Goal: Task Accomplishment & Management: Manage account settings

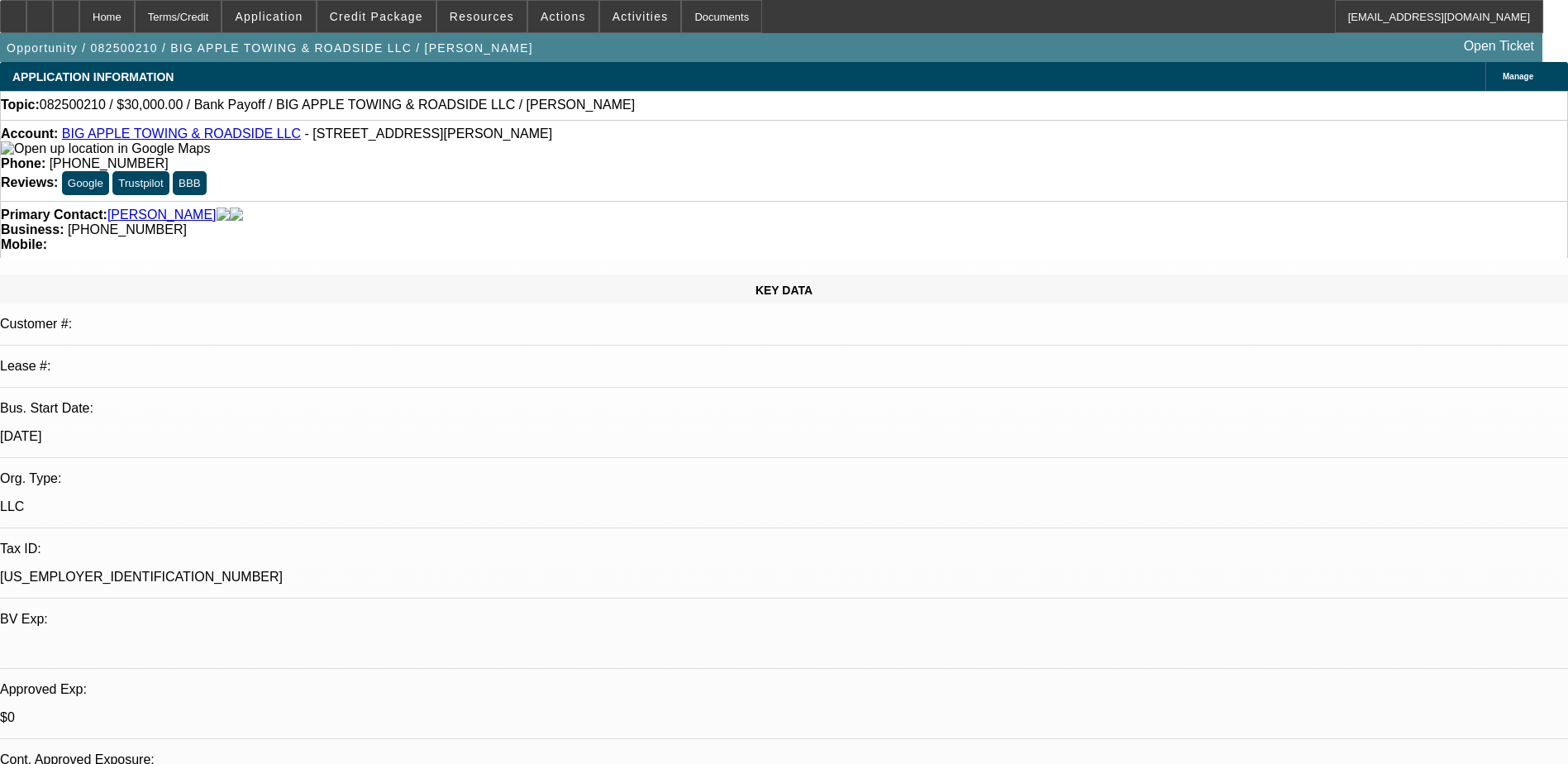
select select "0"
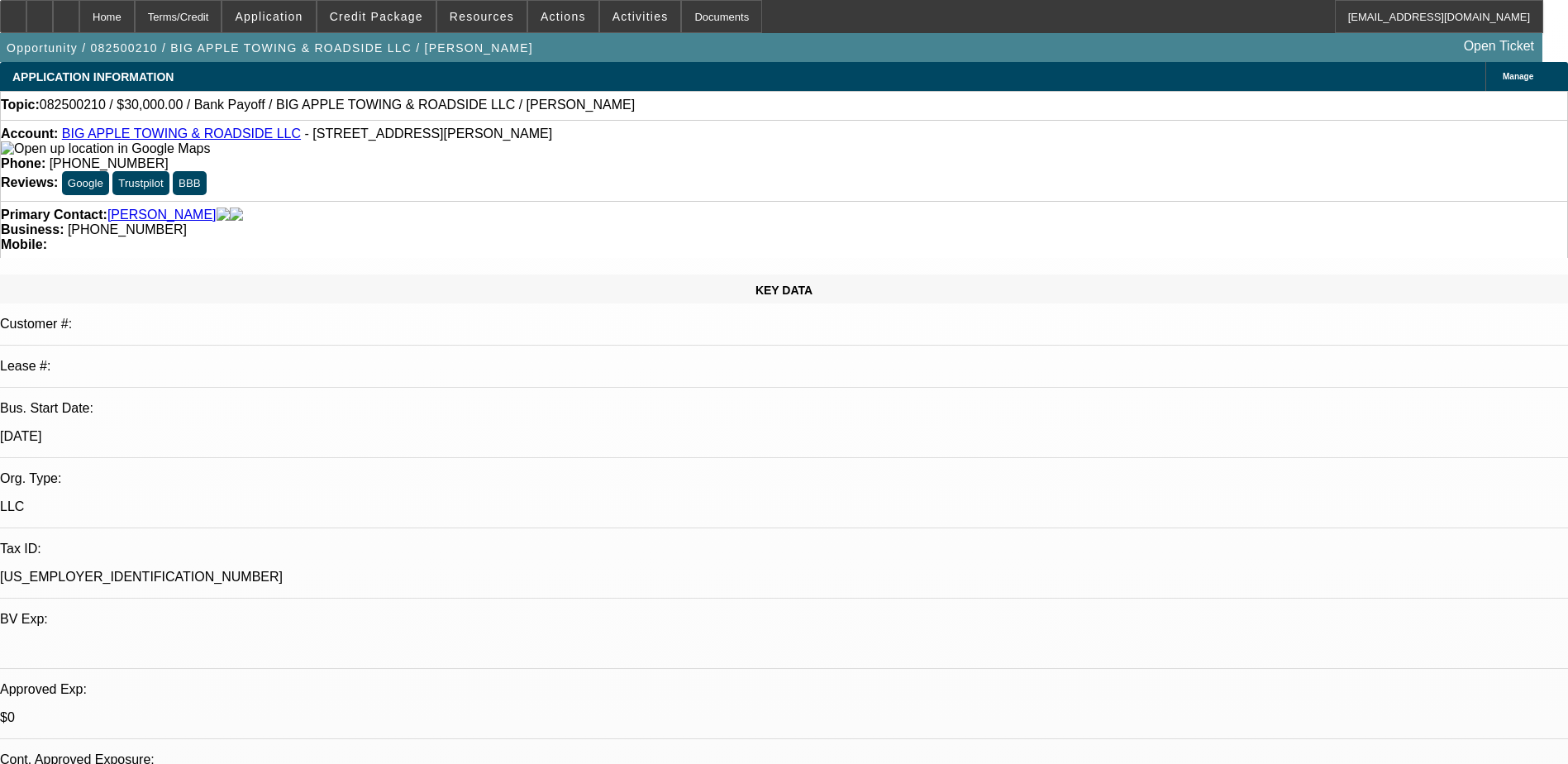
select select "0"
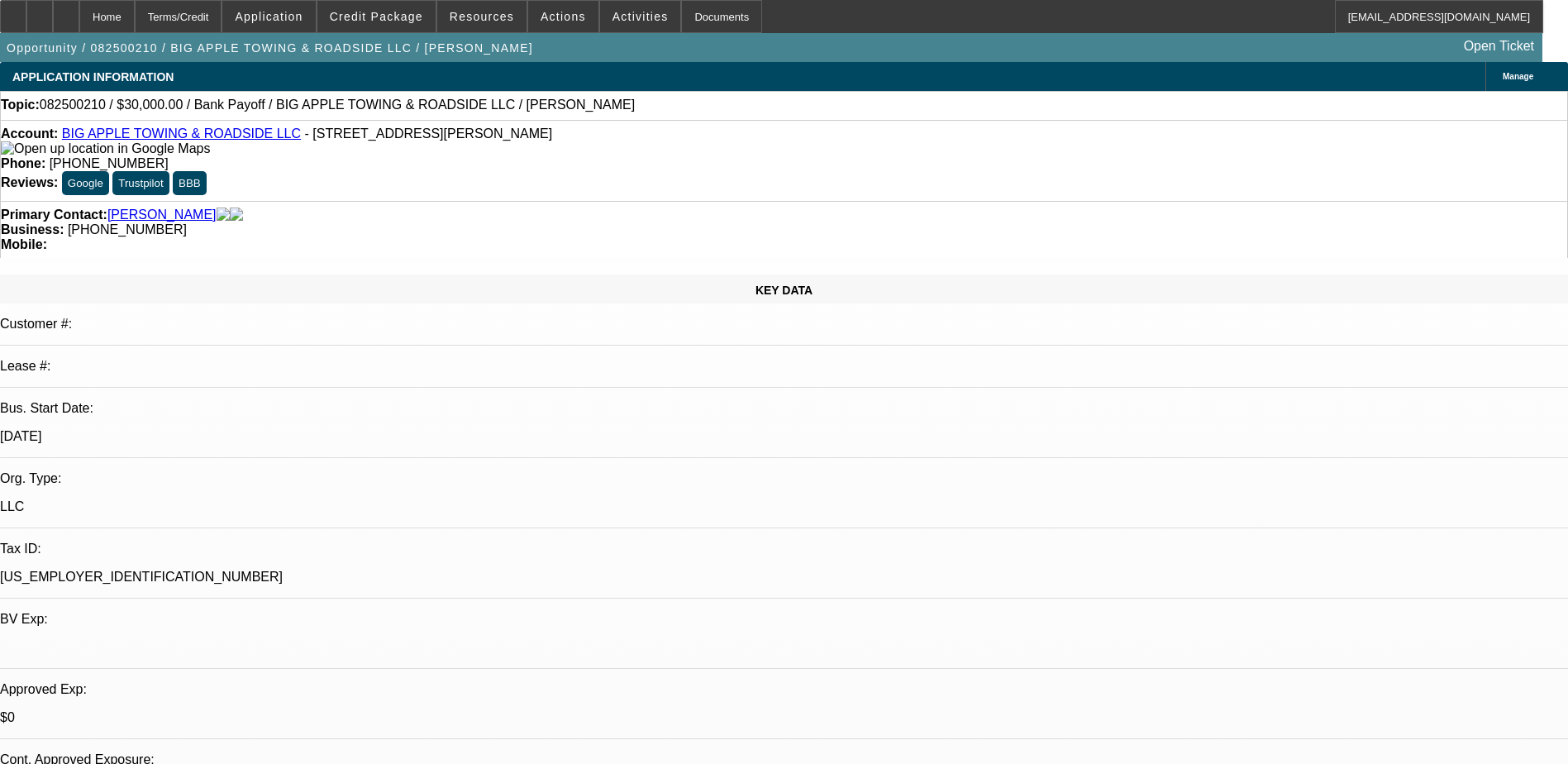
select select "0"
select select "1"
select select "2"
select select "6"
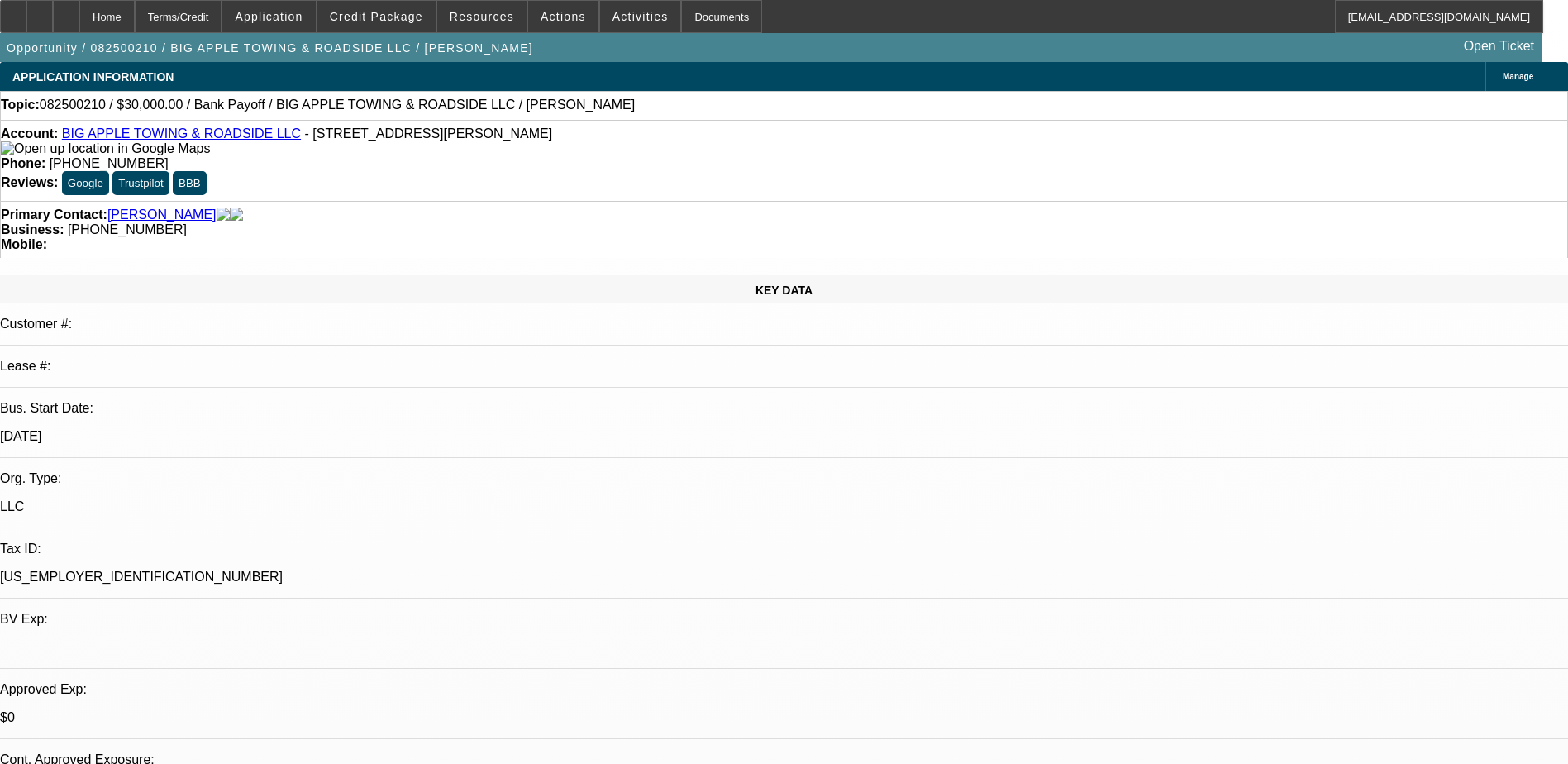
select select "1"
select select "2"
select select "6"
select select "1"
select select "2"
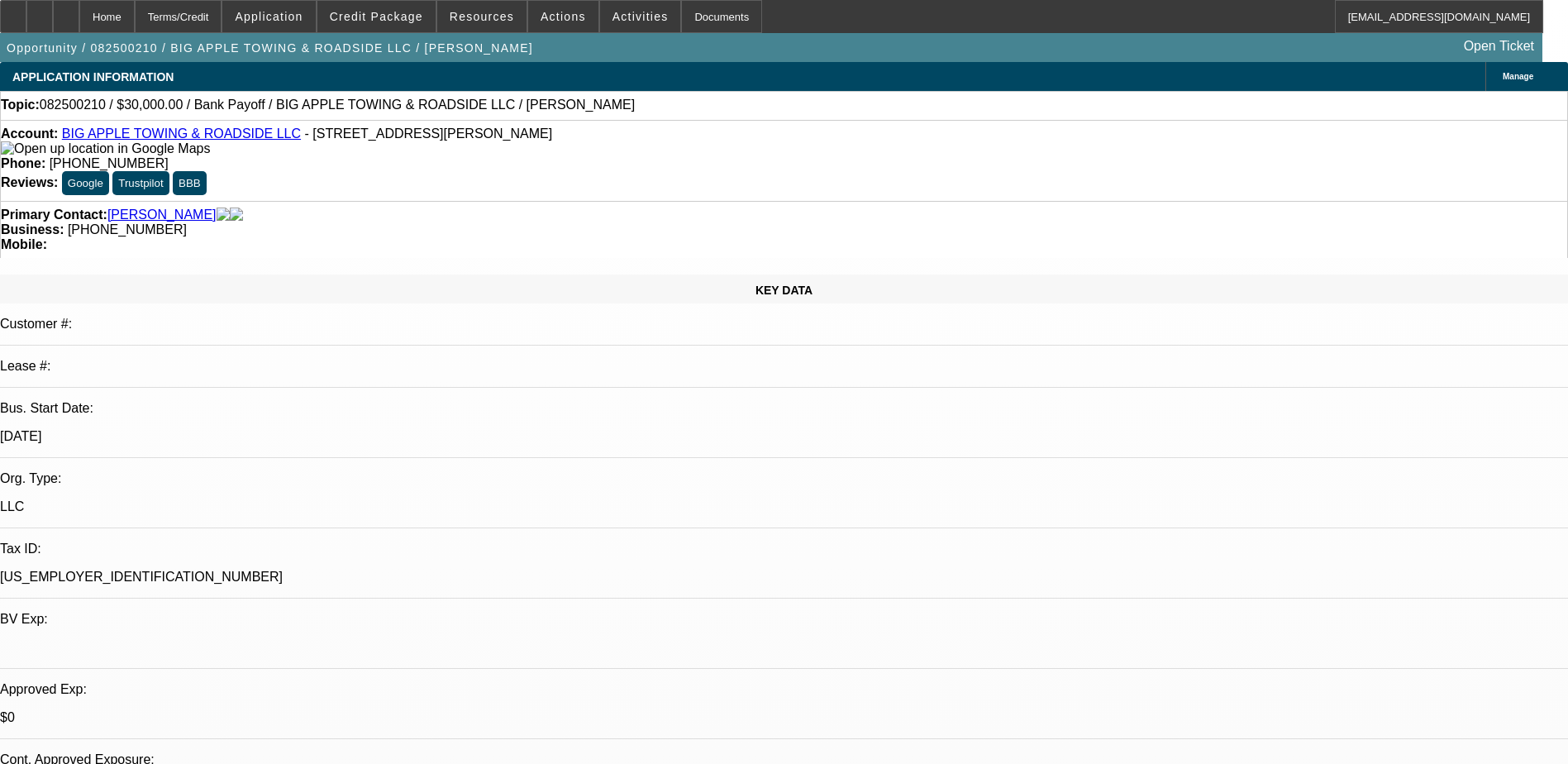
select select "6"
select select "1"
select select "2"
select select "6"
drag, startPoint x: 672, startPoint y: 183, endPoint x: 589, endPoint y: 194, distance: 83.7
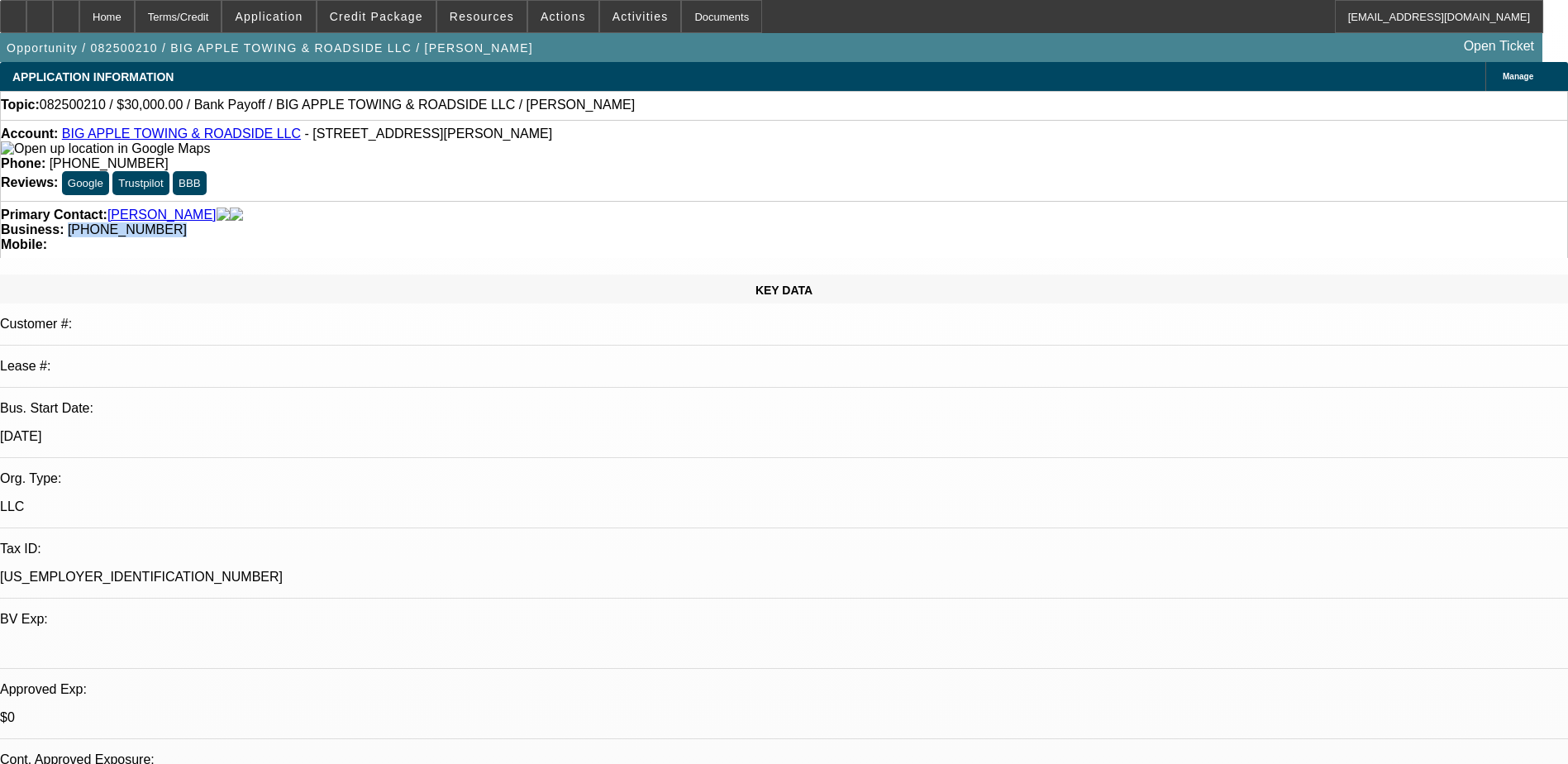
click at [589, 201] on div "Primary Contact: [PERSON_NAME] Business: [PHONE_NUMBER] Mobile:" at bounding box center [784, 229] width 1568 height 57
copy span "[PHONE_NUMBER]"
drag, startPoint x: 655, startPoint y: 138, endPoint x: 574, endPoint y: 156, distance: 83.0
click at [574, 156] on div "Account: BIG APPLE TOWING & ROADSIDE LLC - [STREET_ADDRESS][PERSON_NAME] Phone:…" at bounding box center [784, 161] width 1568 height 81
copy span "[PHONE_NUMBER]"
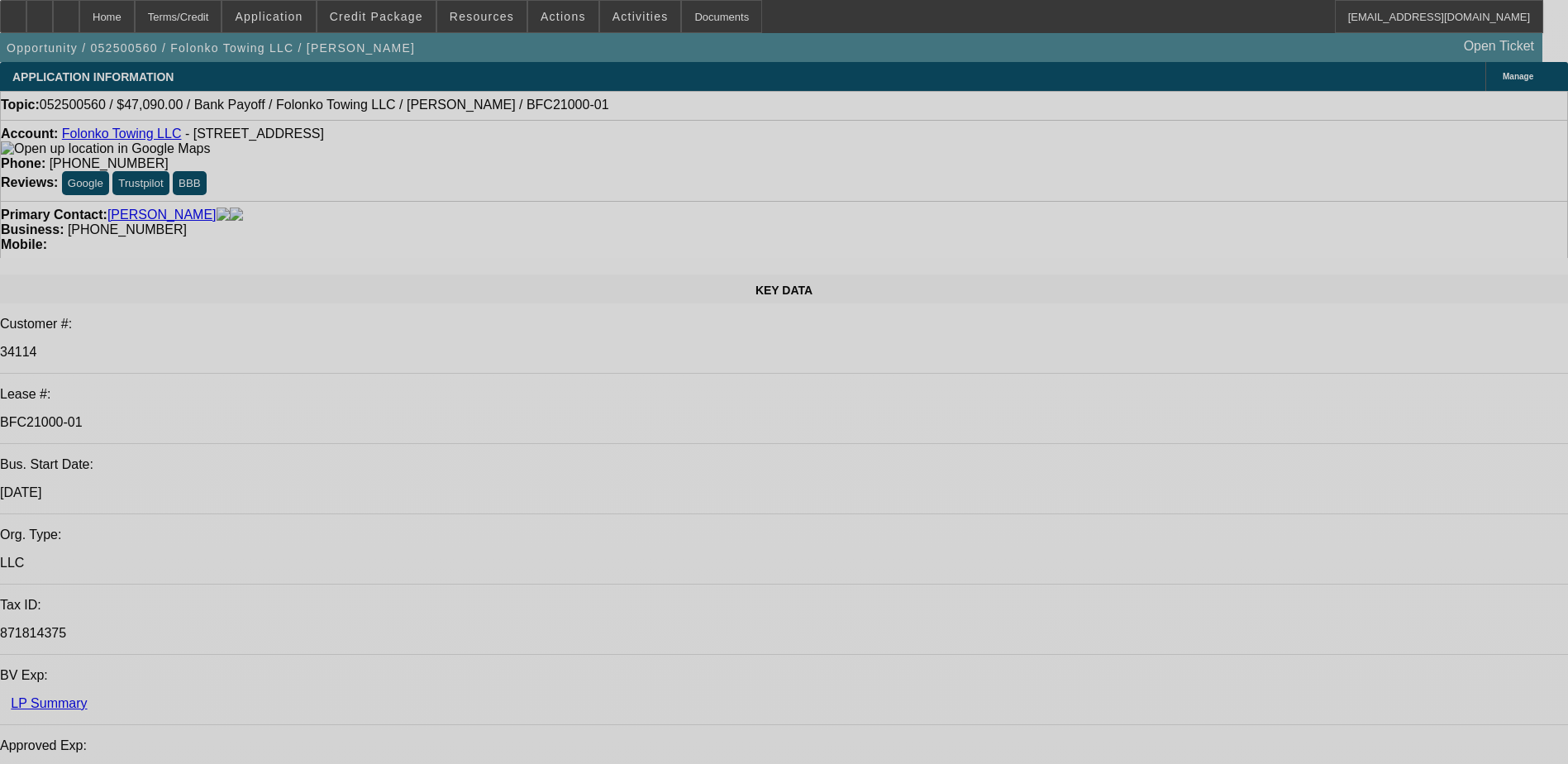
select select "0"
select select "2"
select select "0.1"
select select "0"
select select "2"
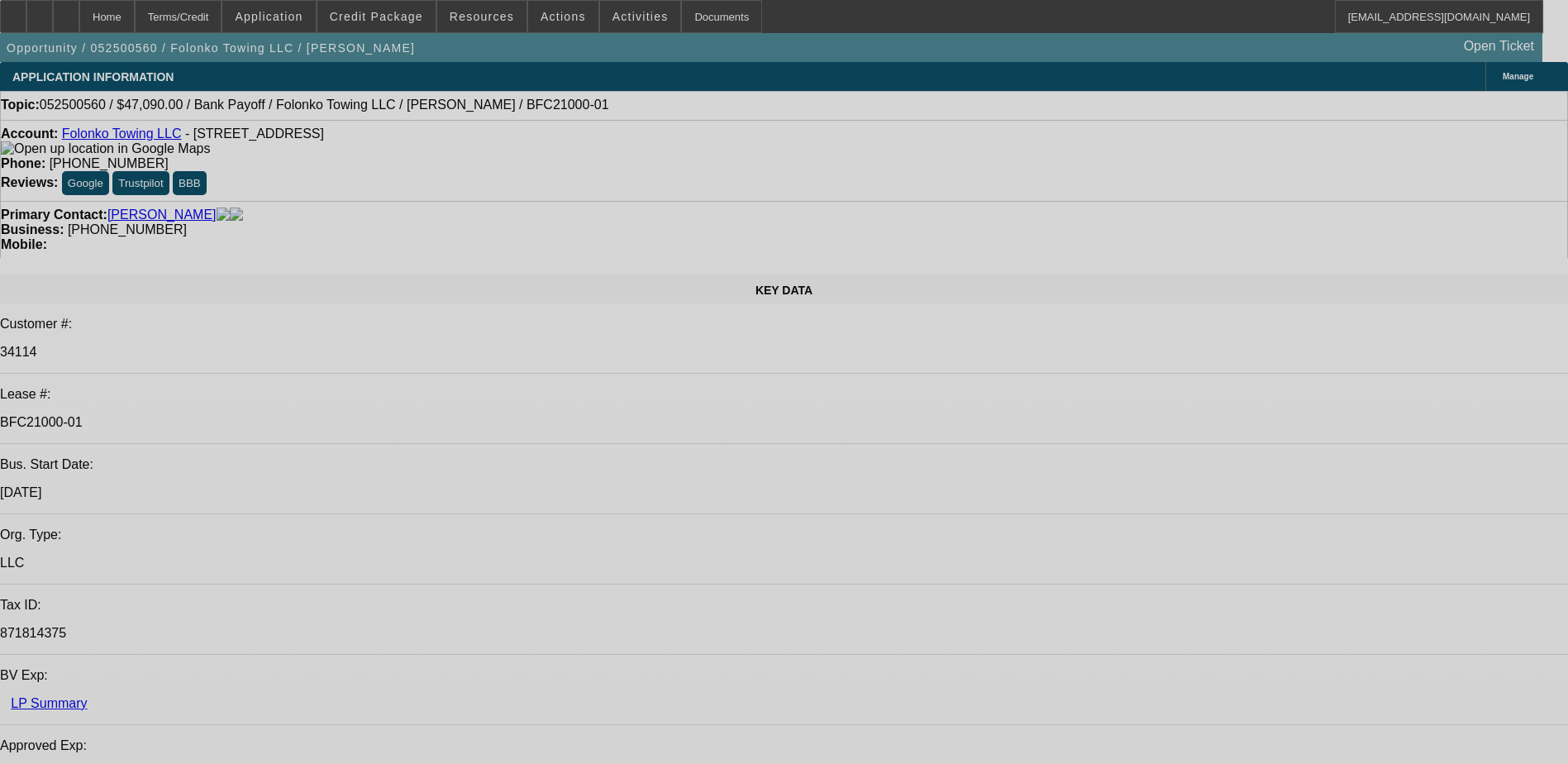
select select "0.1"
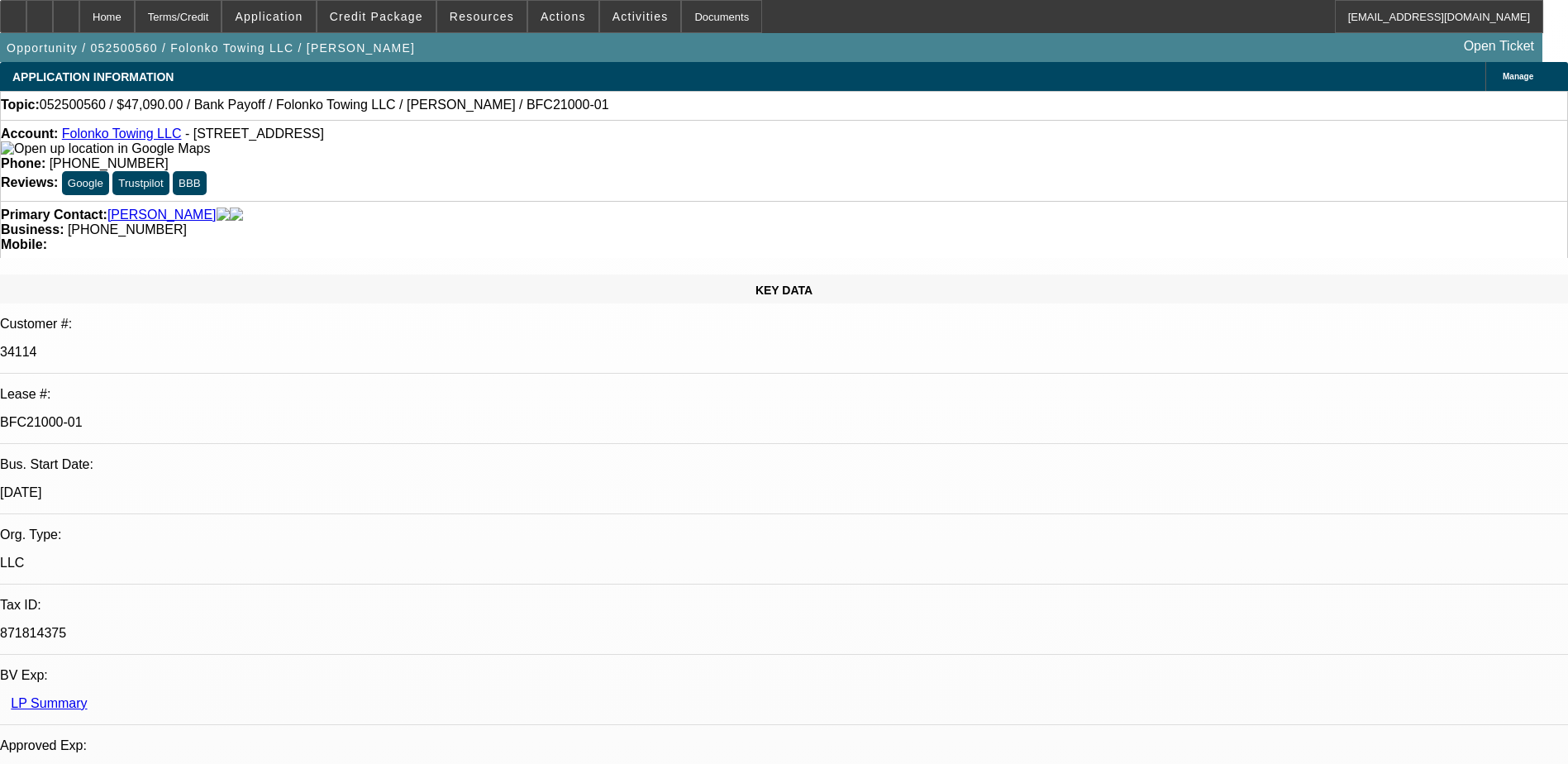
select select "0"
select select "2"
select select "0.1"
select select "0"
select select "2"
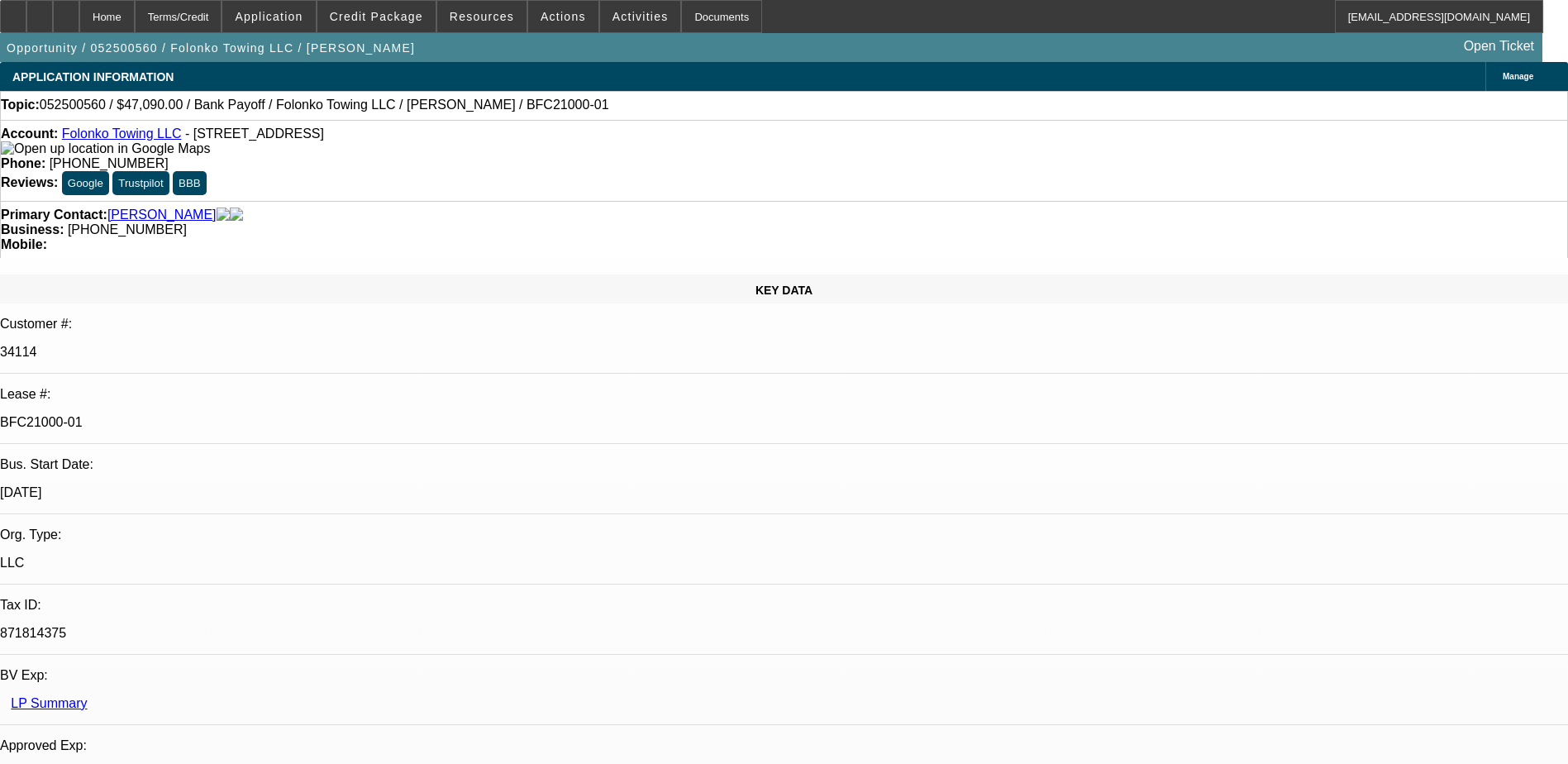
select select "0.1"
select select "1"
select select "2"
select select "4"
select select "1"
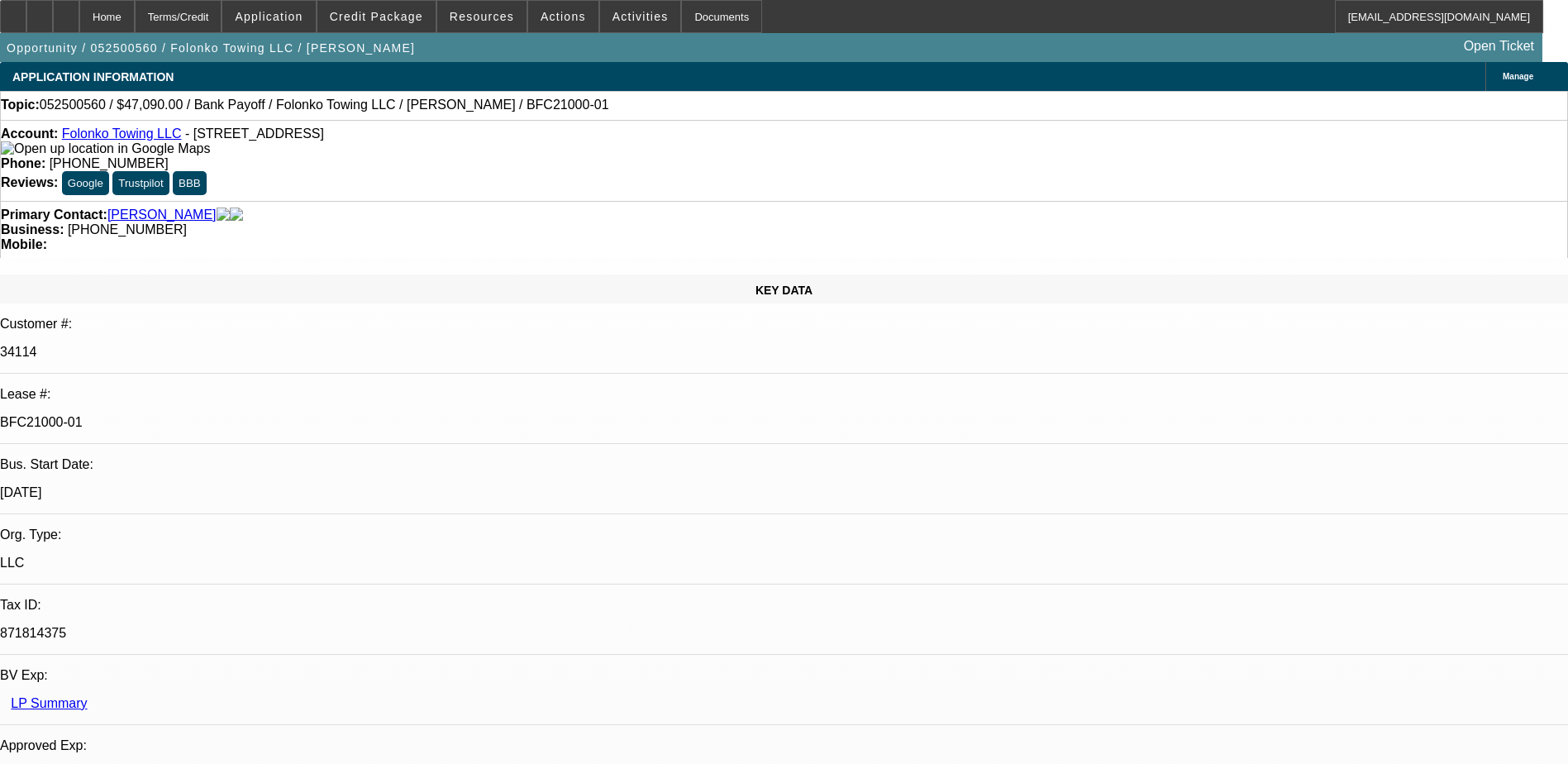
select select "2"
select select "4"
select select "1"
select select "2"
select select "4"
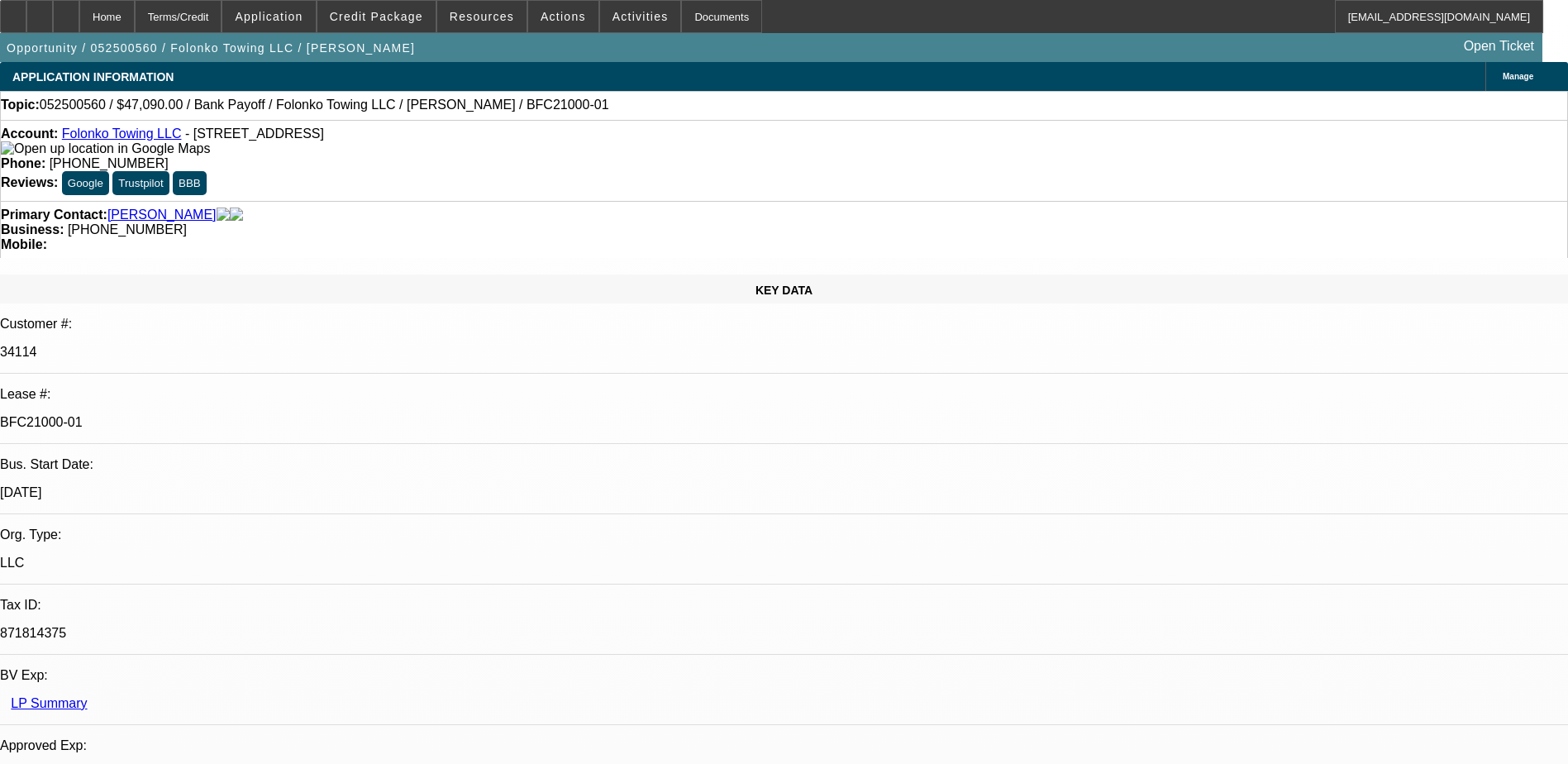
select select "1"
select select "2"
select select "4"
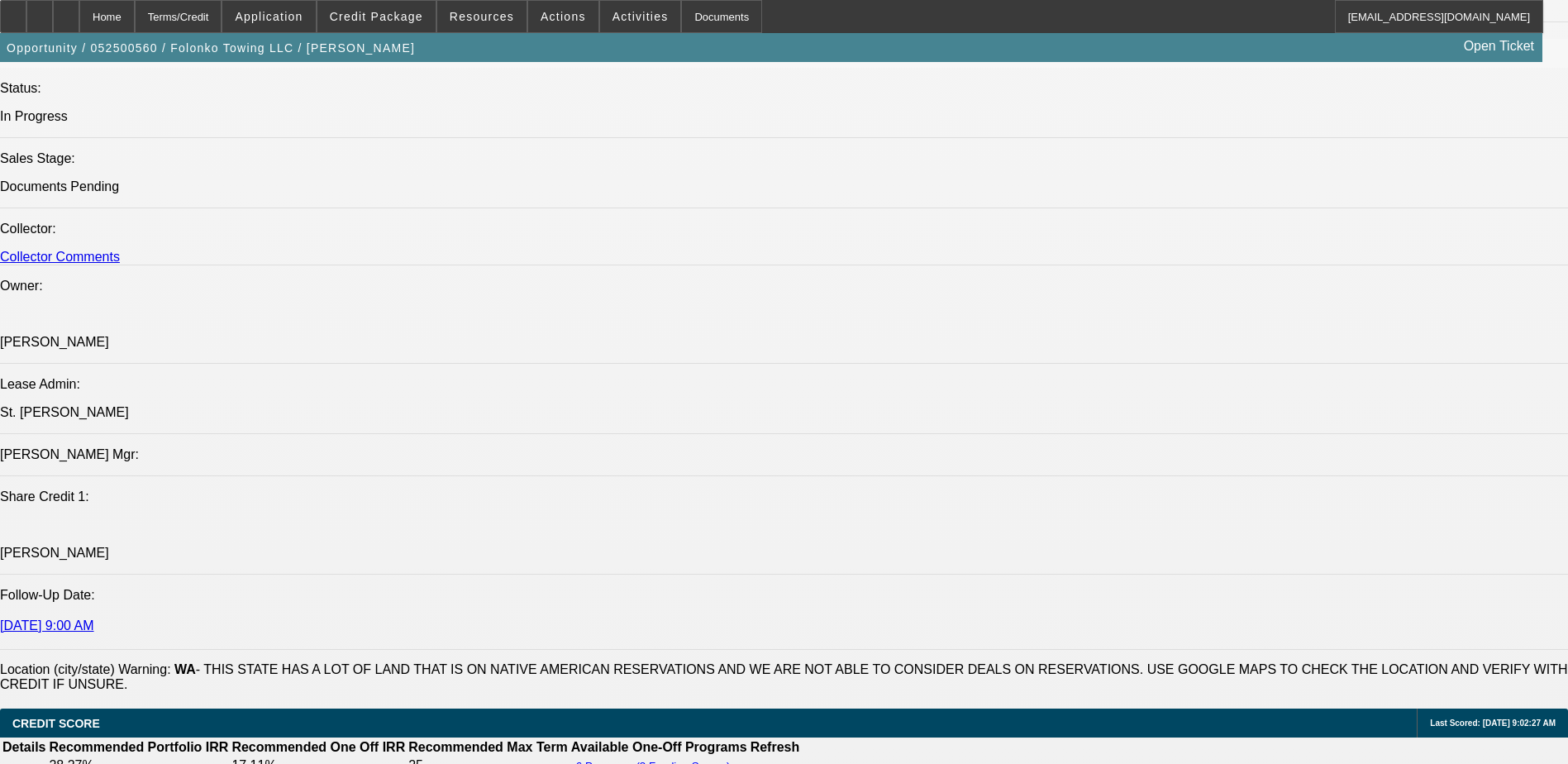
scroll to position [2232, 0]
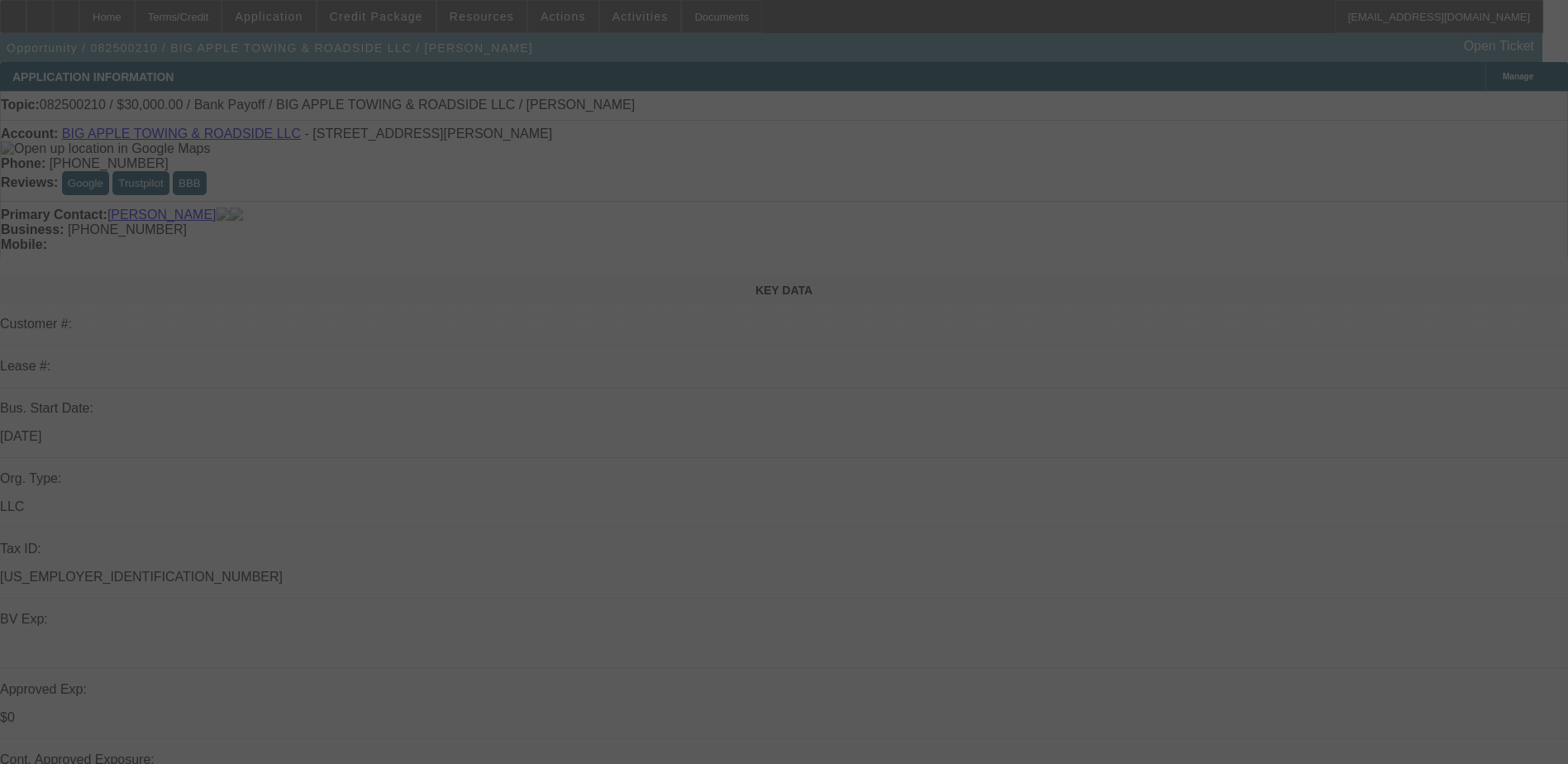
click at [918, 409] on div at bounding box center [784, 382] width 1568 height 764
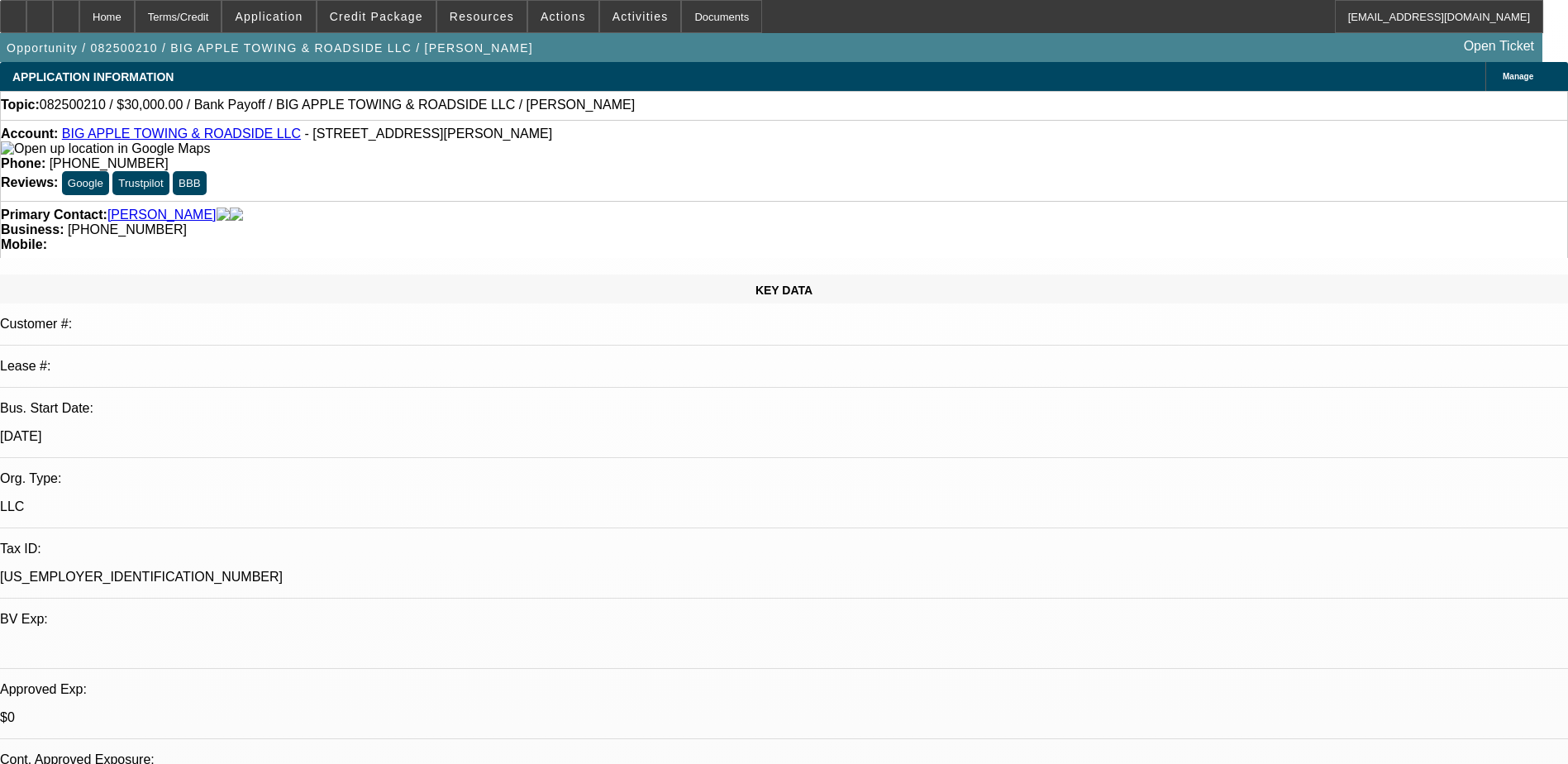
select select "0"
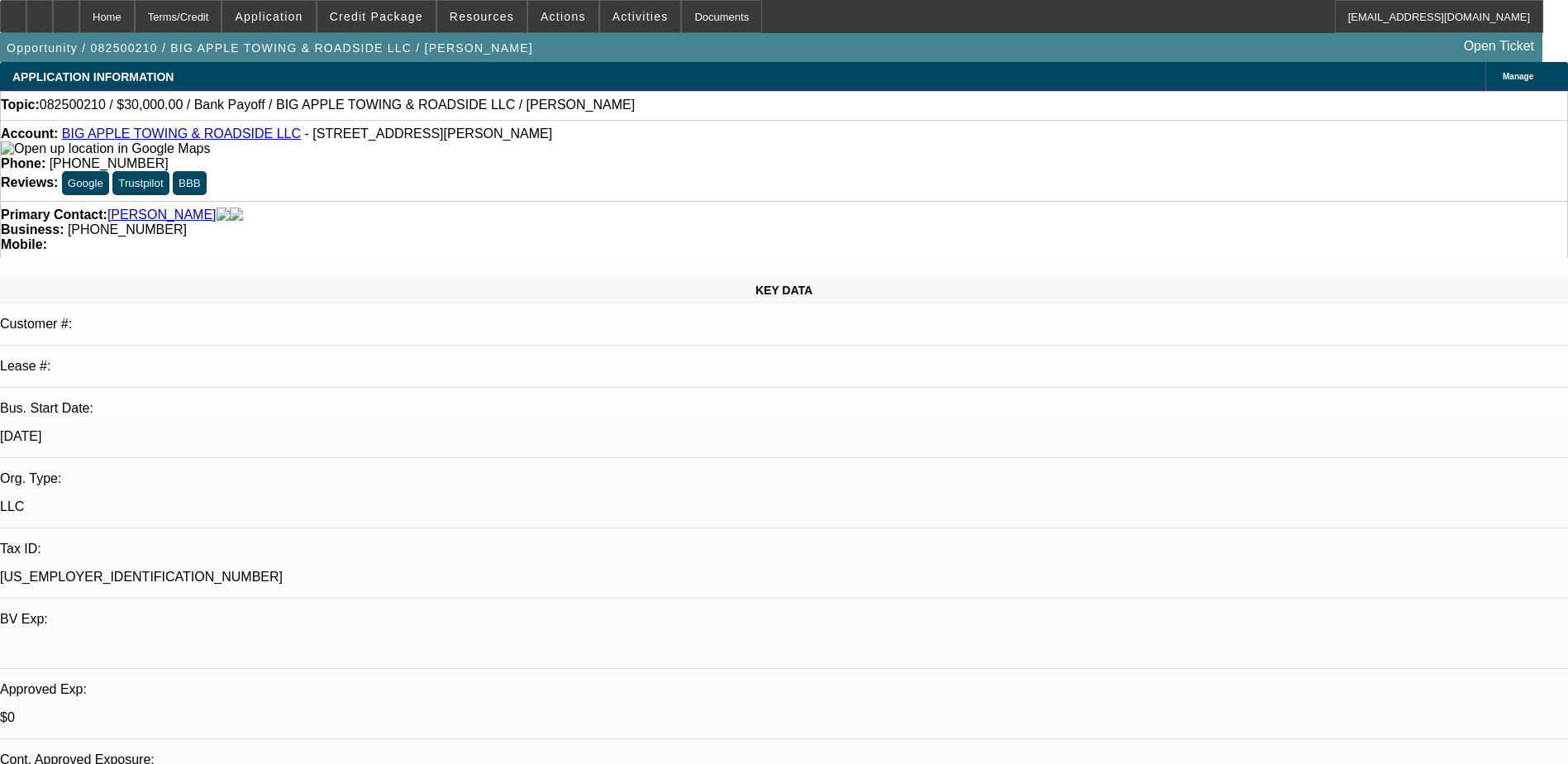
select select "0"
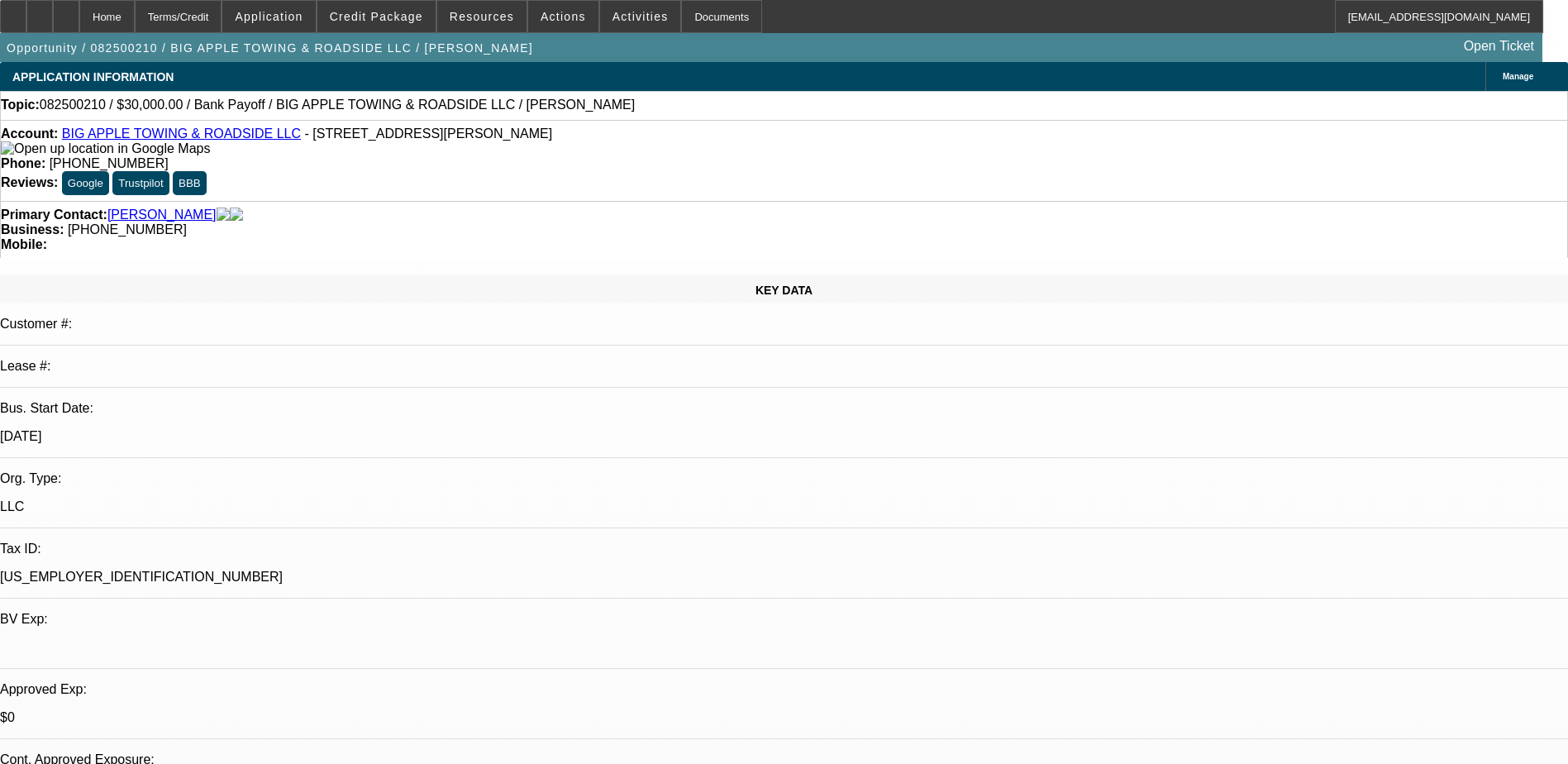
select select "0"
select select "1"
select select "2"
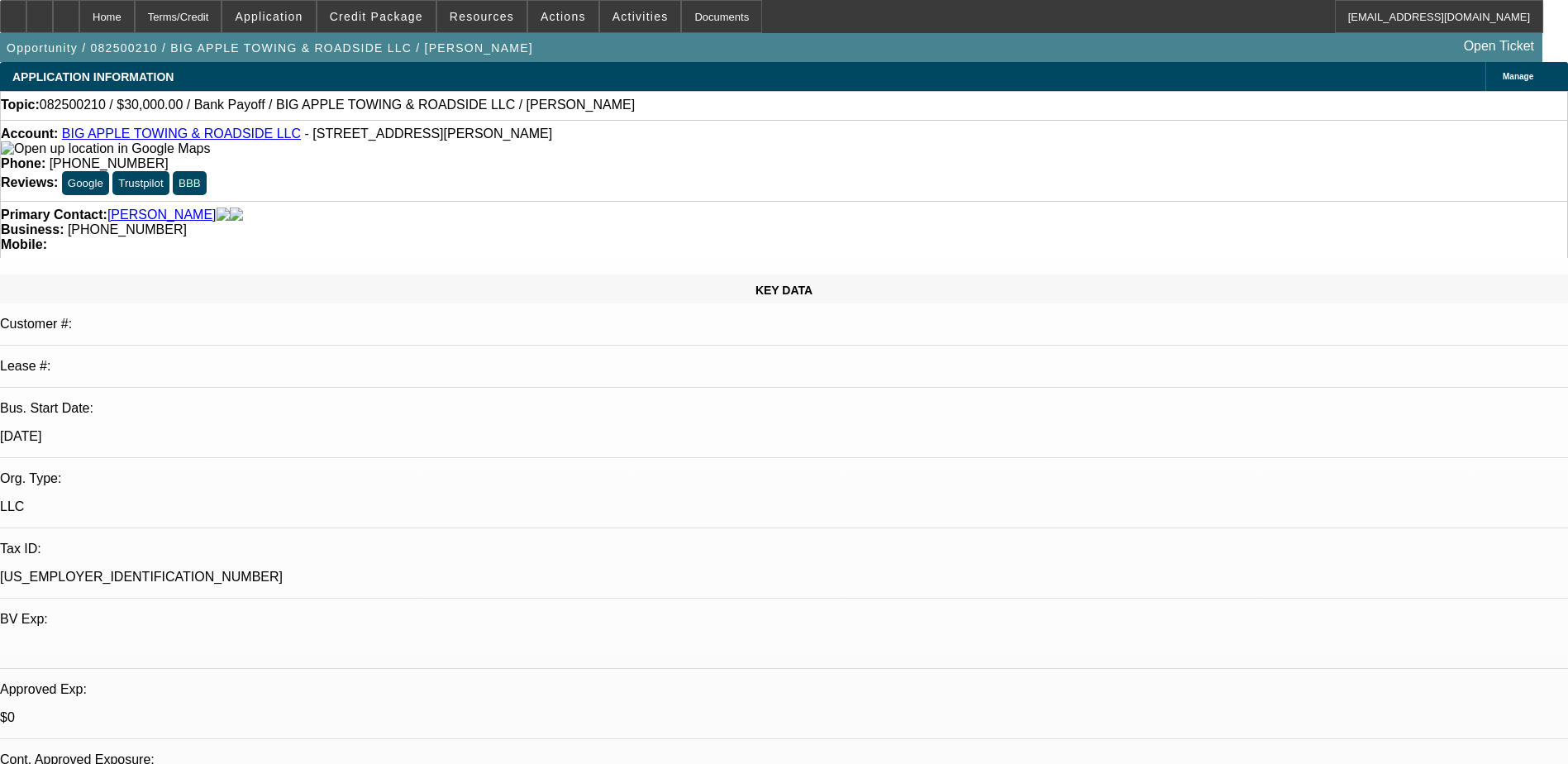
select select "6"
select select "1"
select select "2"
select select "6"
select select "1"
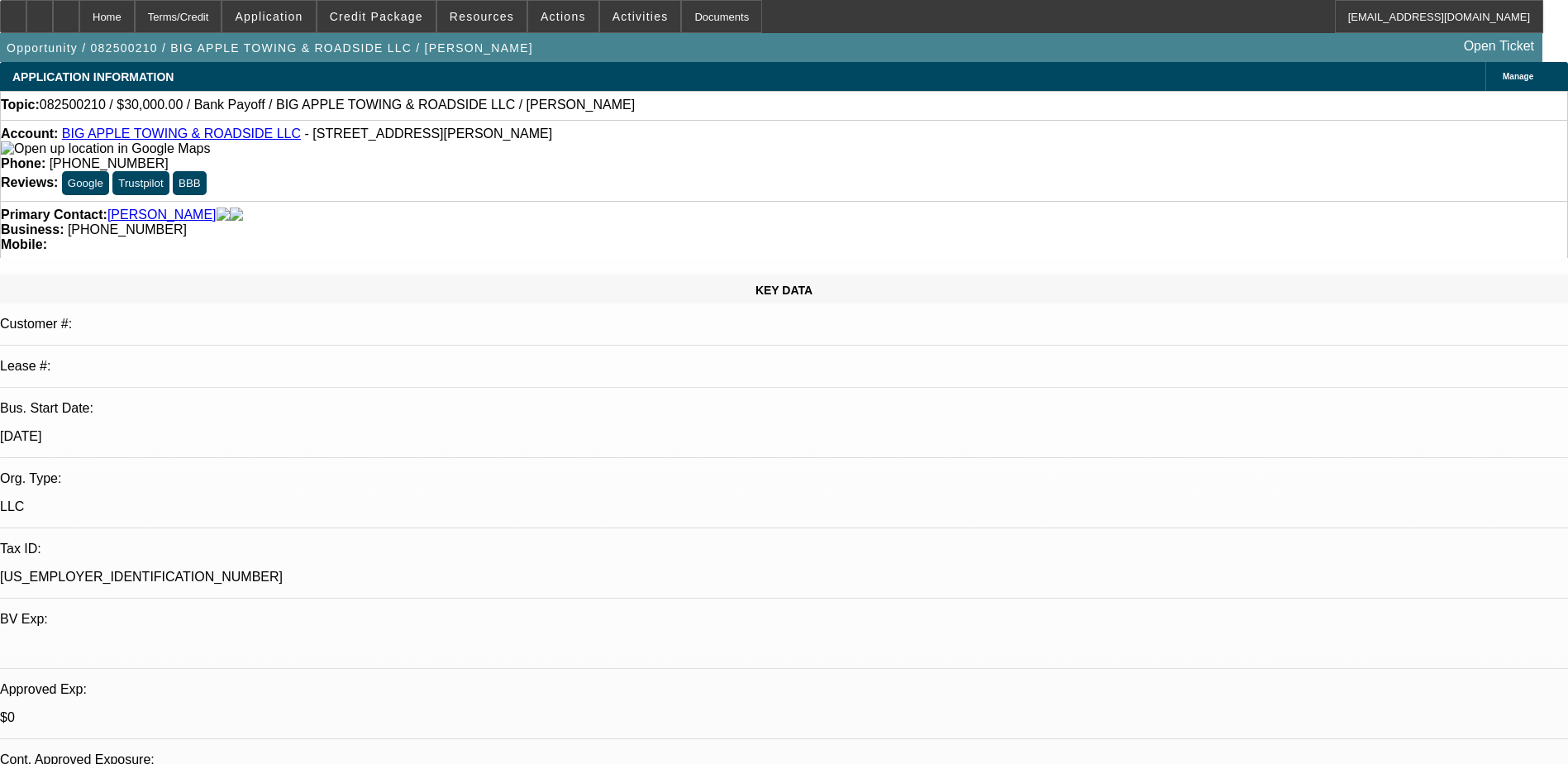
select select "2"
select select "6"
select select "1"
select select "2"
select select "6"
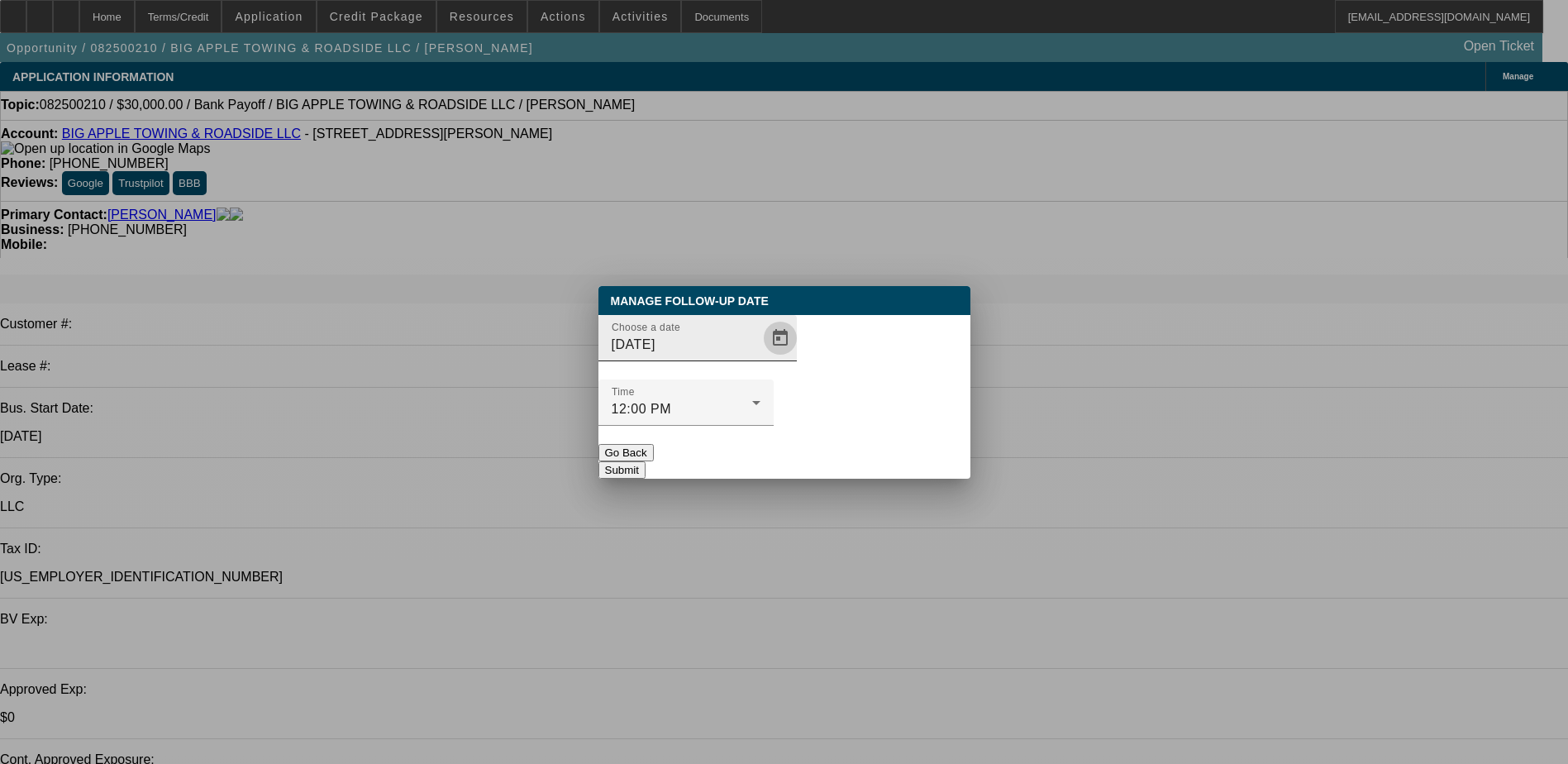
click at [761, 358] on span "Open calendar" at bounding box center [780, 337] width 40 height 40
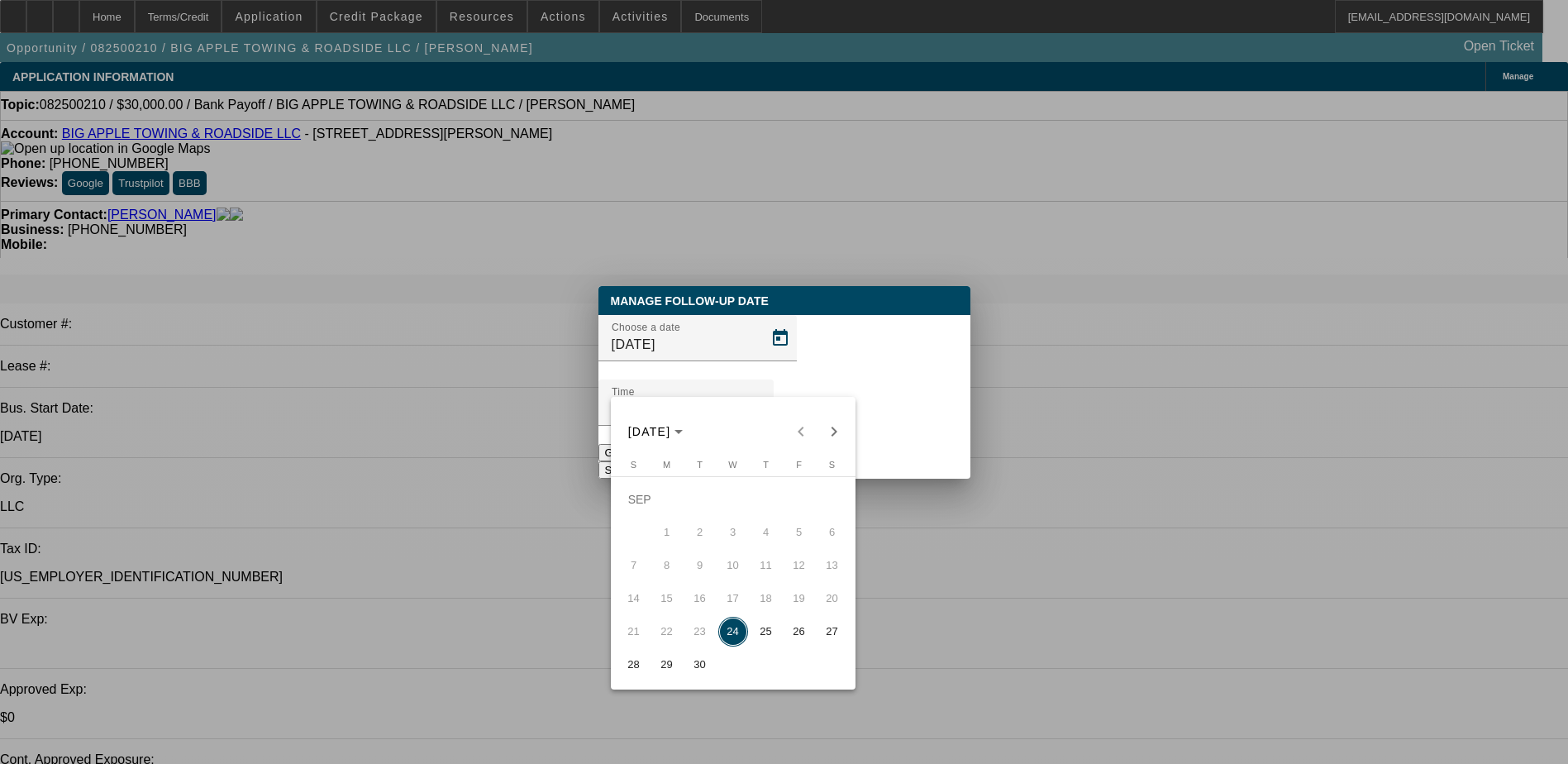
click at [756, 642] on span "25" at bounding box center [766, 631] width 30 height 30
type input "9/25/2025"
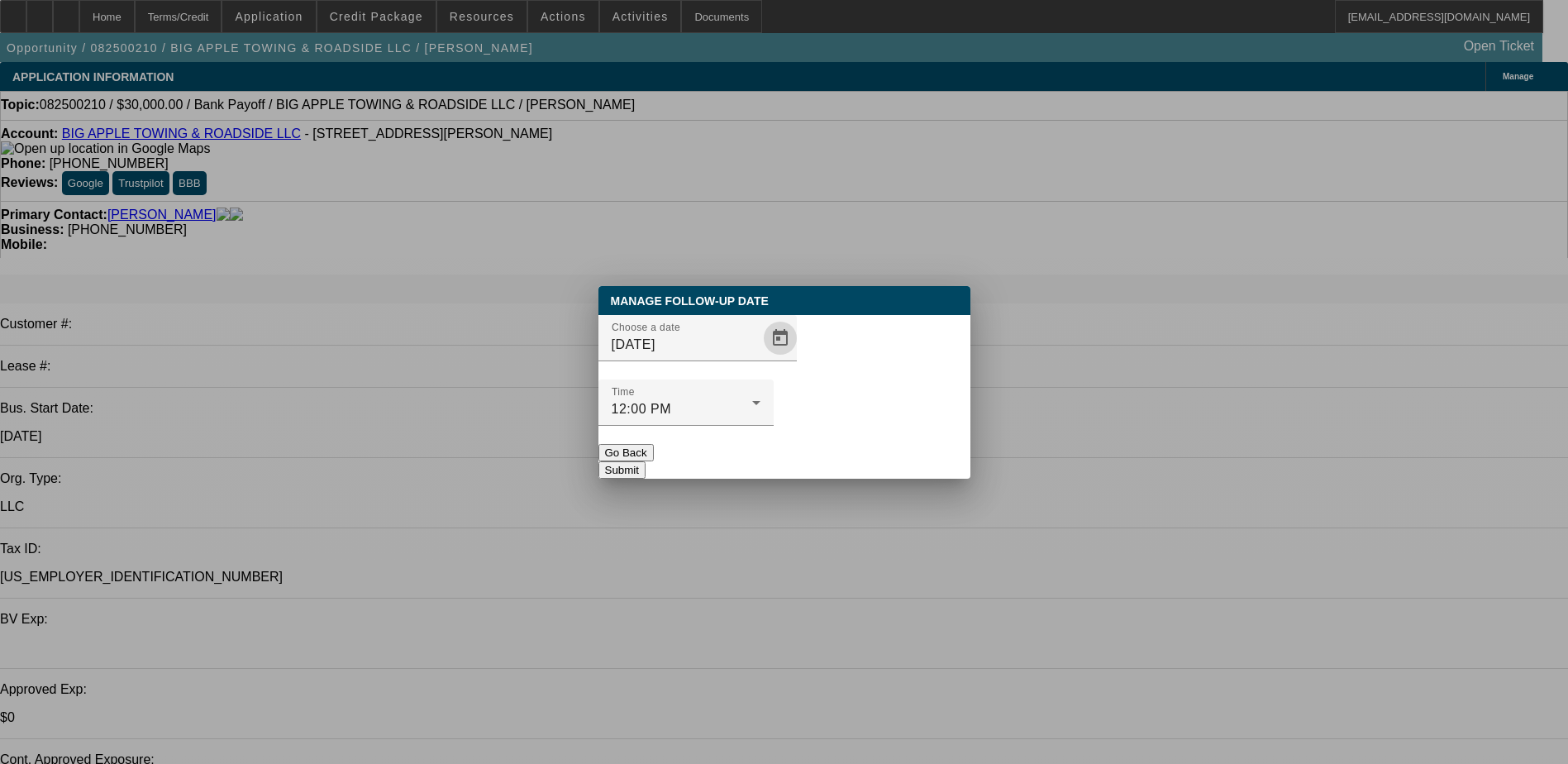
click at [645, 462] on button "Submit" at bounding box center [621, 470] width 47 height 17
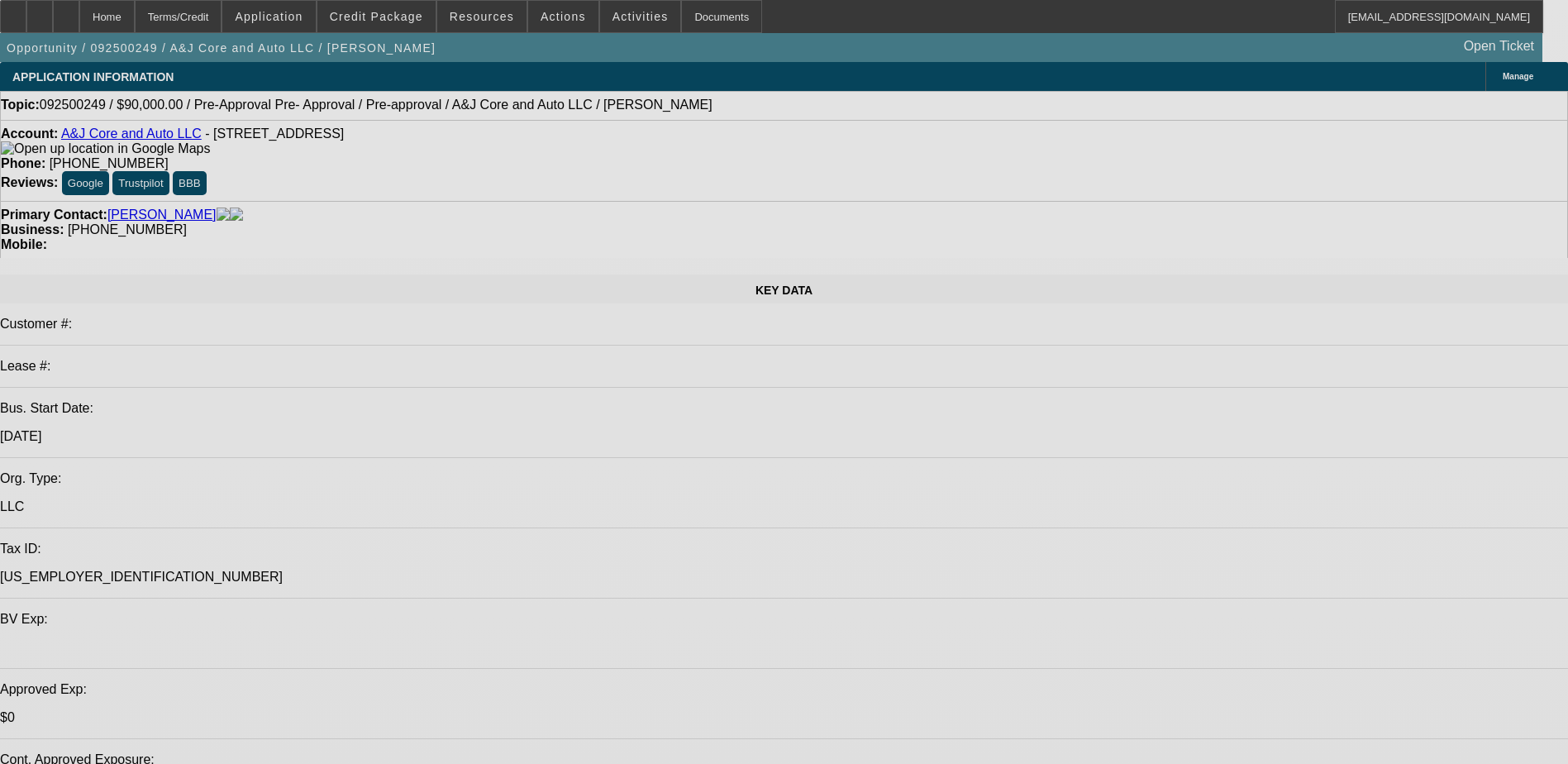
select select "0"
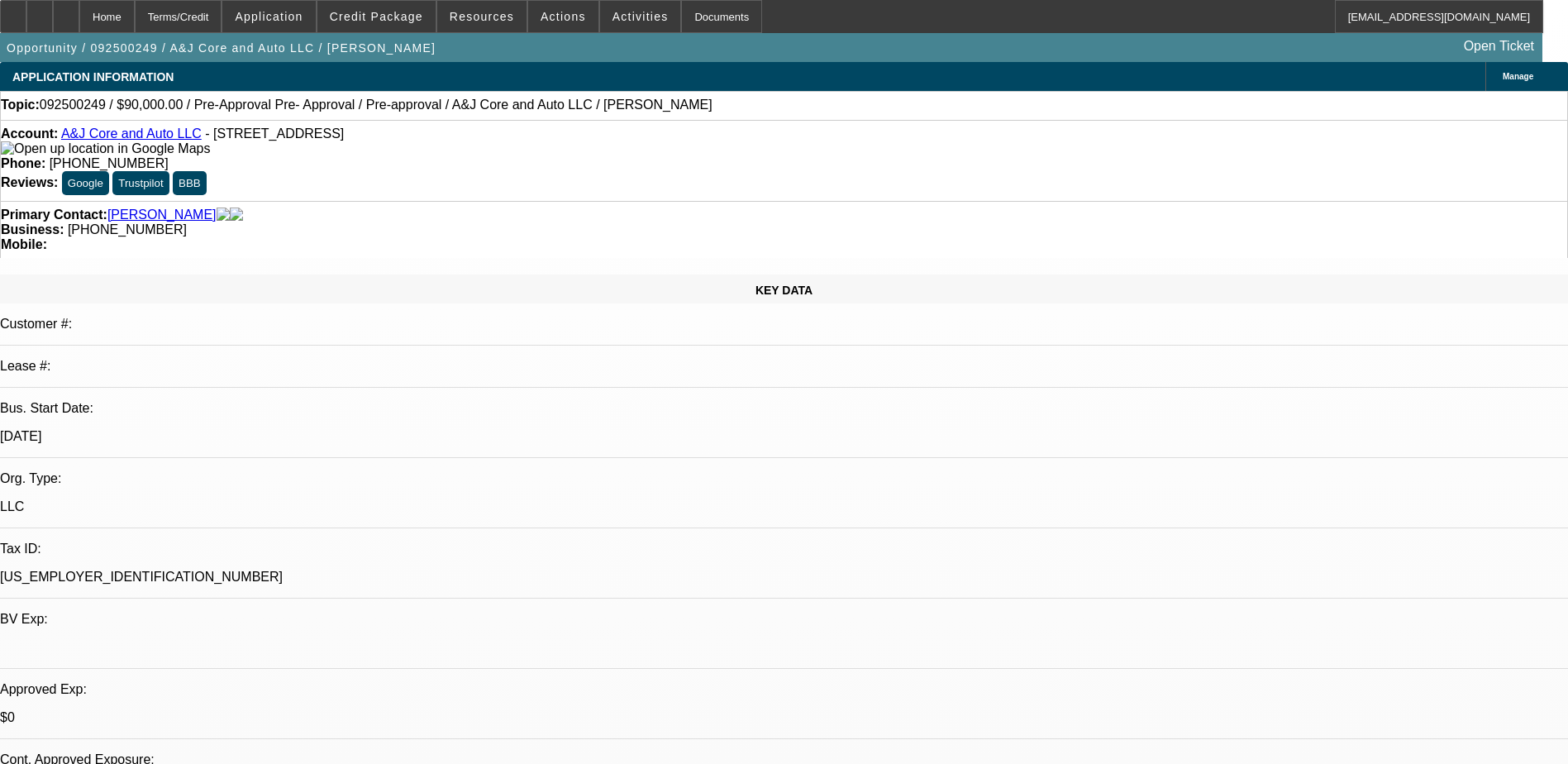
select select "2"
select select "0.1"
select select "4"
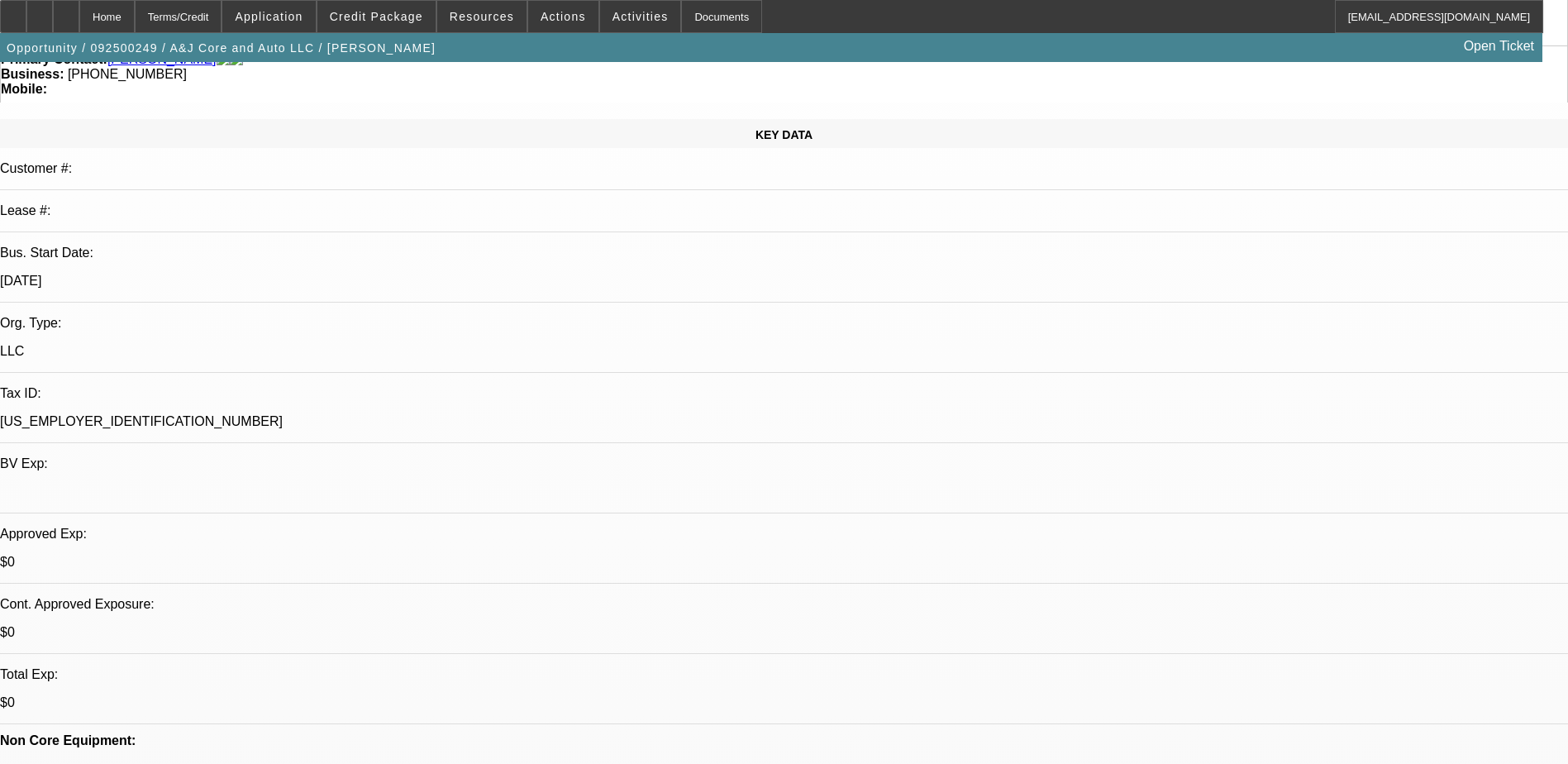
scroll to position [166, 0]
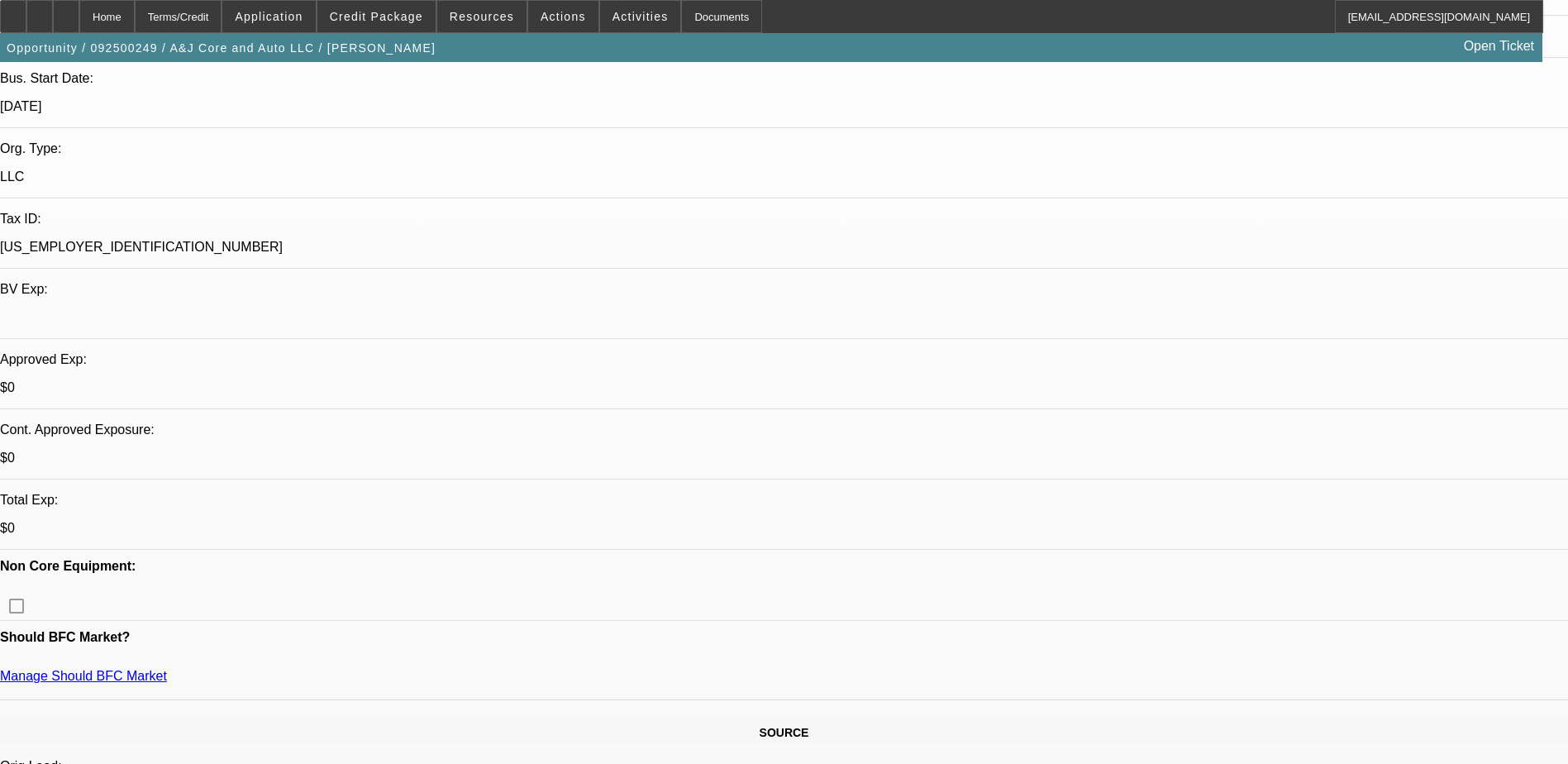
scroll to position [331, 0]
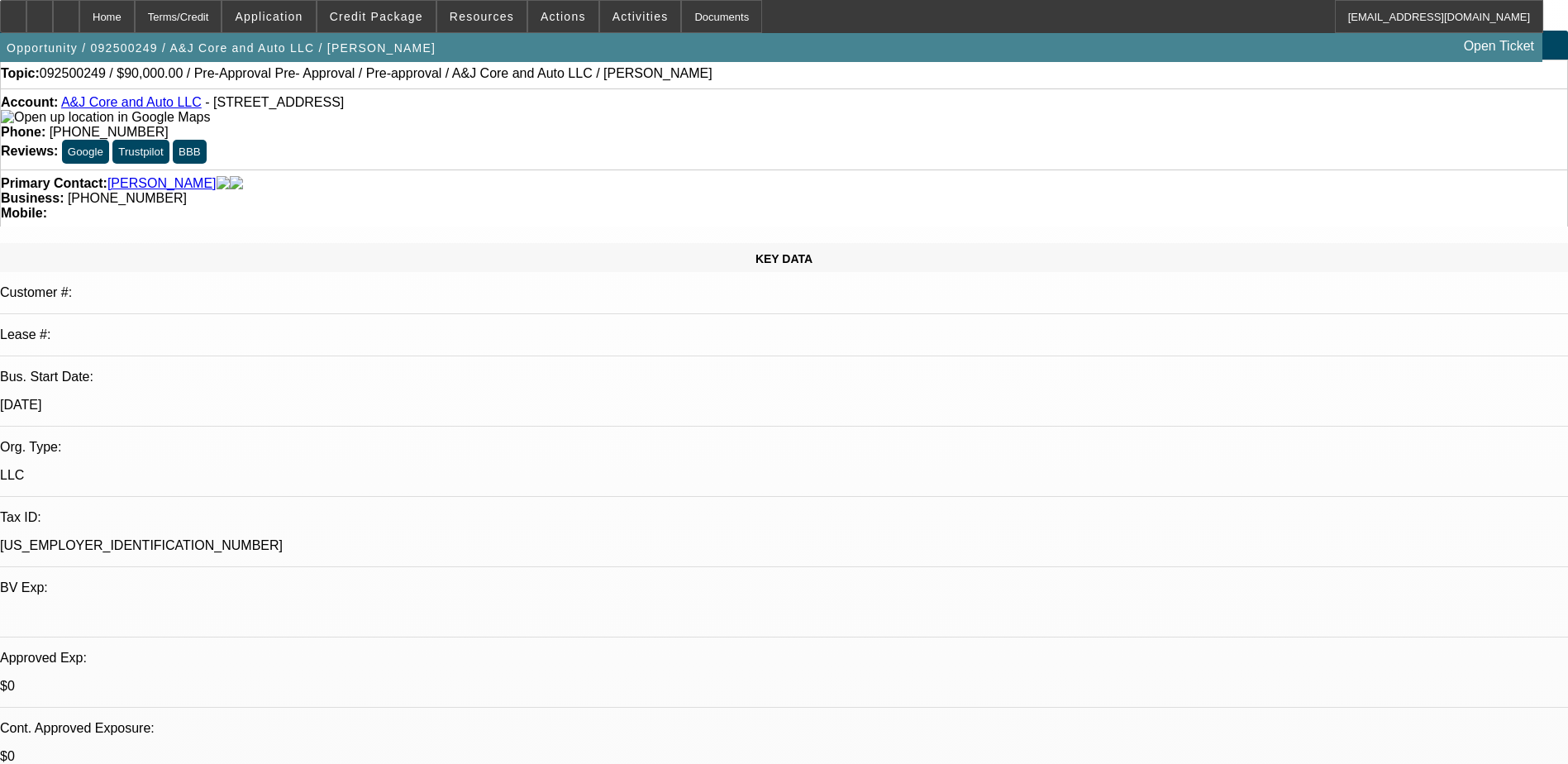
scroll to position [0, 0]
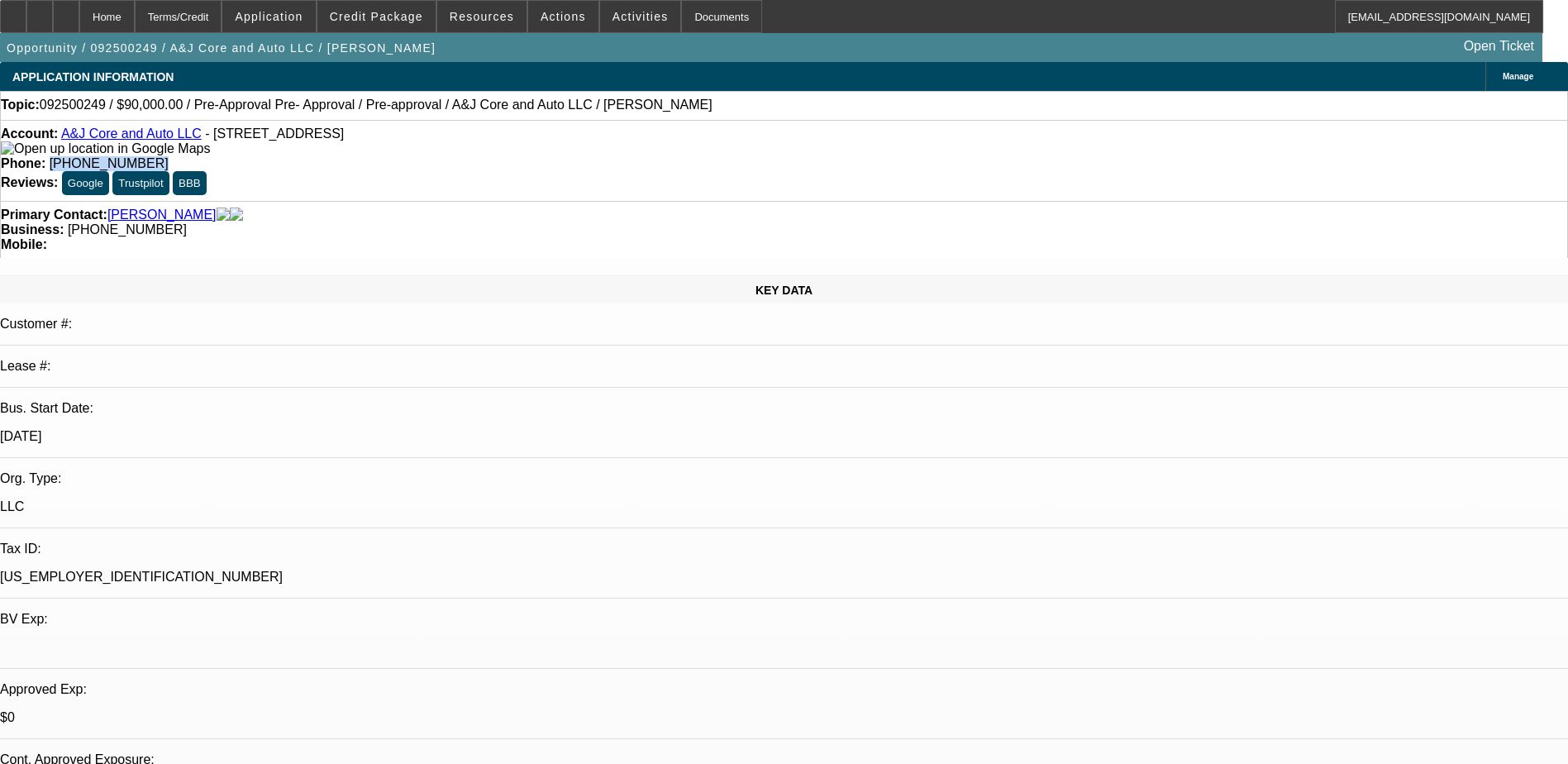
drag, startPoint x: 669, startPoint y: 140, endPoint x: 576, endPoint y: 153, distance: 93.9
click at [576, 153] on div "Account: A&J Core and Auto LLC - 991 Zellwood Cir, Talladega, AL 35160 Phone: (…" at bounding box center [784, 161] width 1568 height 81
copy span "(256) 343-4959"
click at [710, 148] on div "Account: A&J Core and Auto LLC - 991 Zellwood Cir, Talladega, AL 35160 Phone: (…" at bounding box center [784, 161] width 1568 height 81
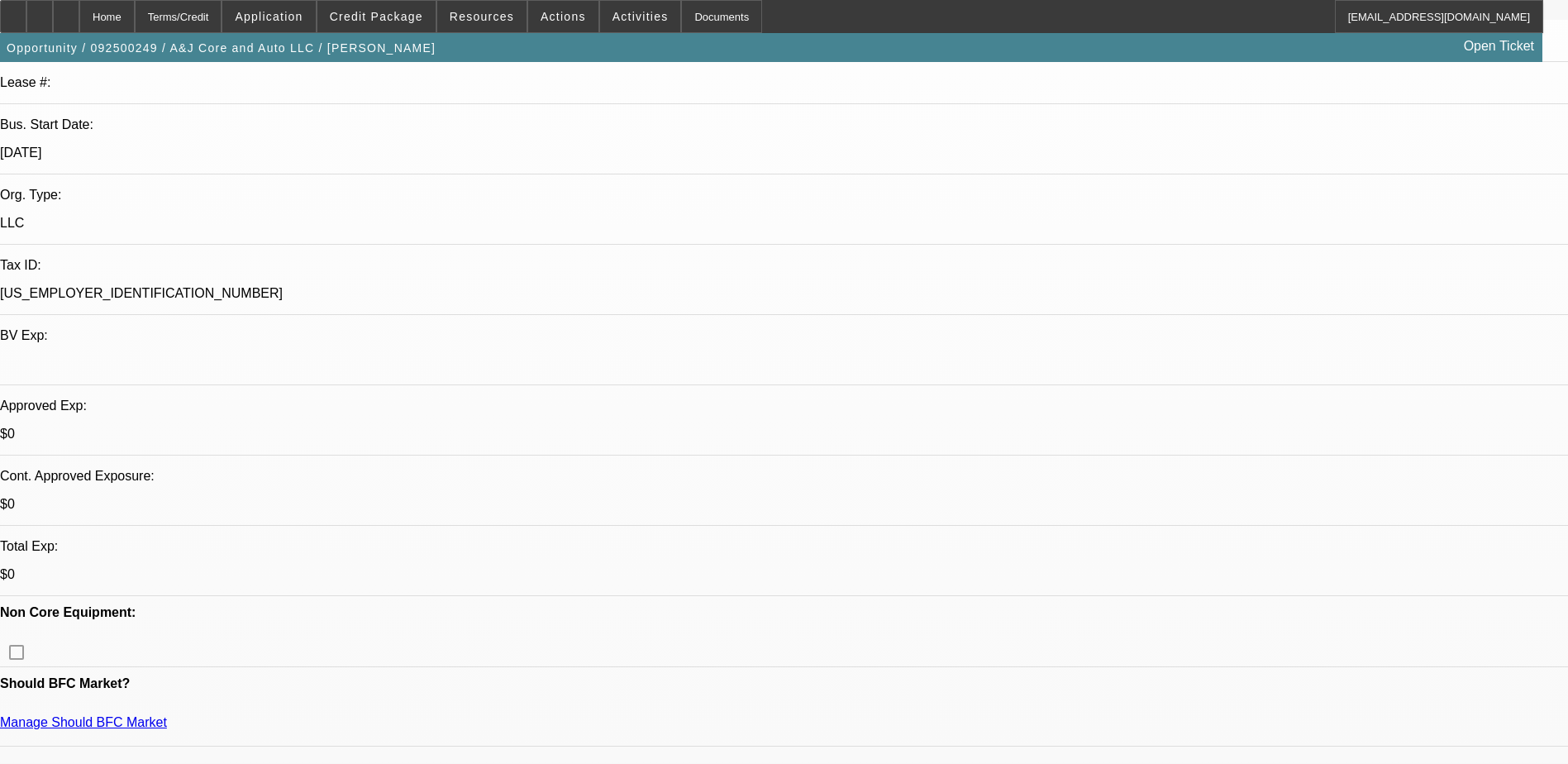
scroll to position [331, 0]
